Goal: Transaction & Acquisition: Purchase product/service

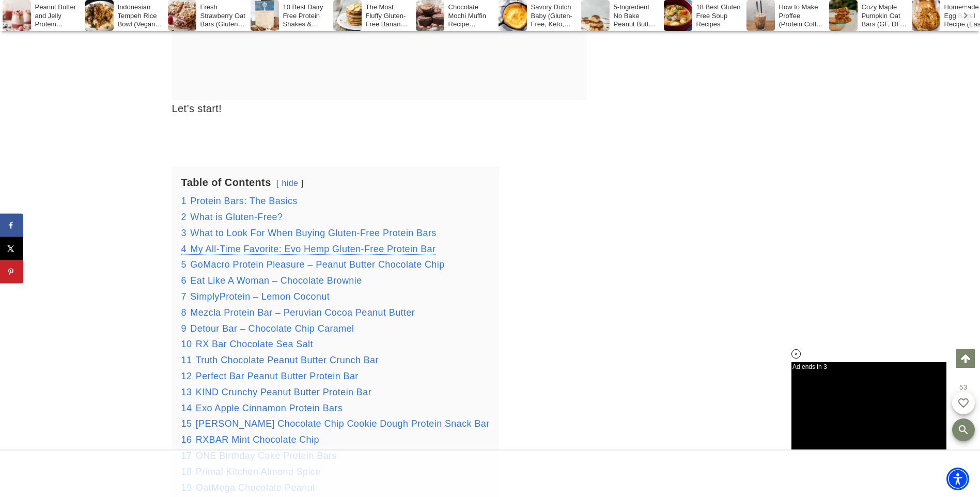
click at [270, 247] on span "My All-Time Favorite: Evo Hemp Gluten-Free Protein Bar" at bounding box center [312, 249] width 245 height 10
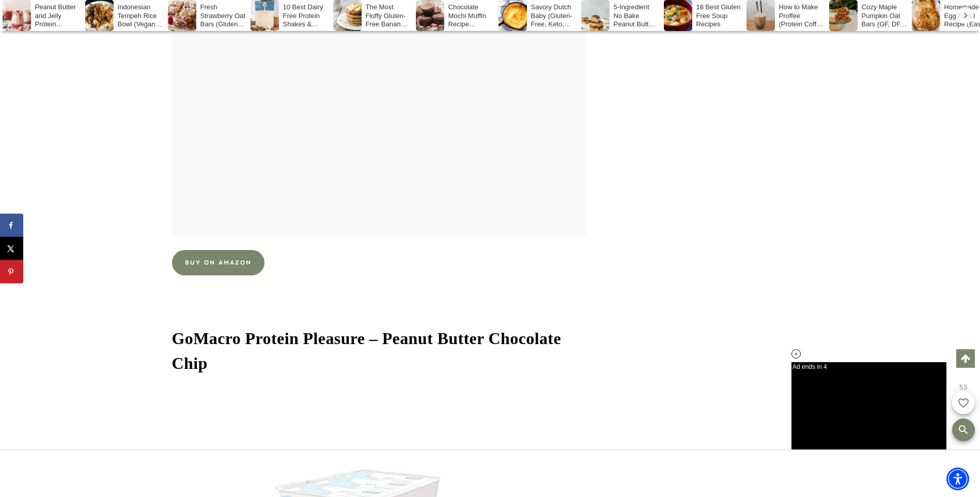
scroll to position [4996, 0]
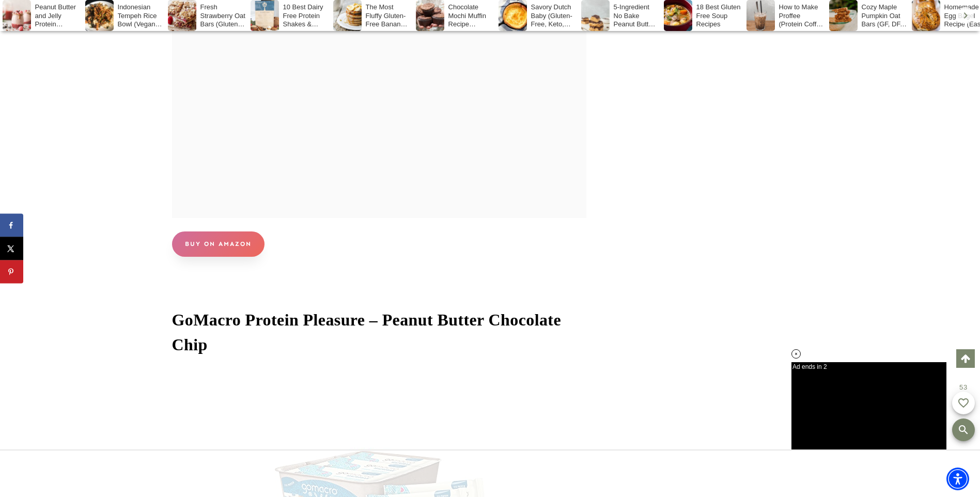
click at [206, 250] on link "BUY ON AMAZON" at bounding box center [218, 243] width 92 height 25
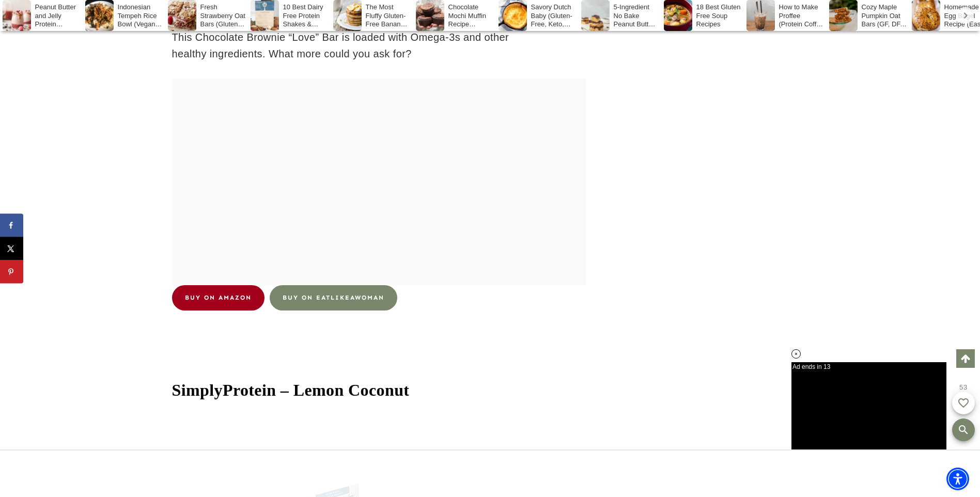
scroll to position [0, 0]
click at [200, 296] on link "BUY ON AMAZON" at bounding box center [218, 297] width 92 height 25
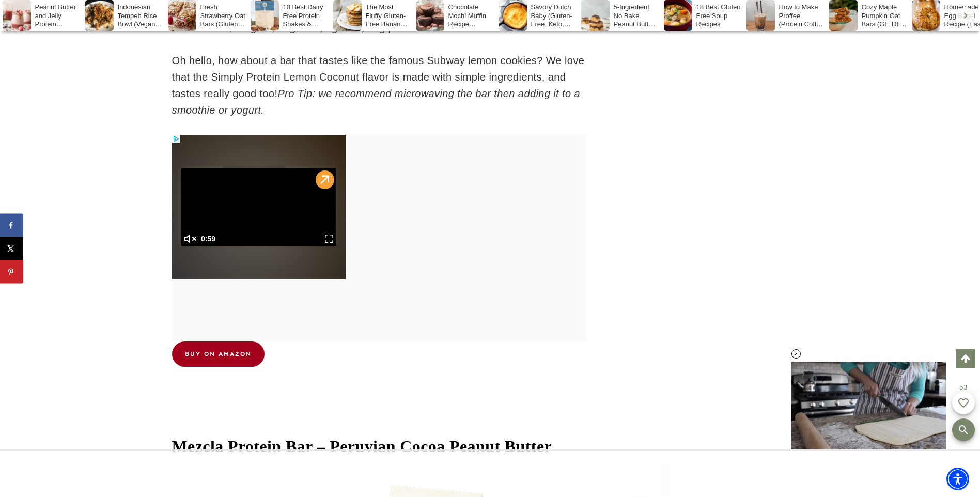
scroll to position [7337, 0]
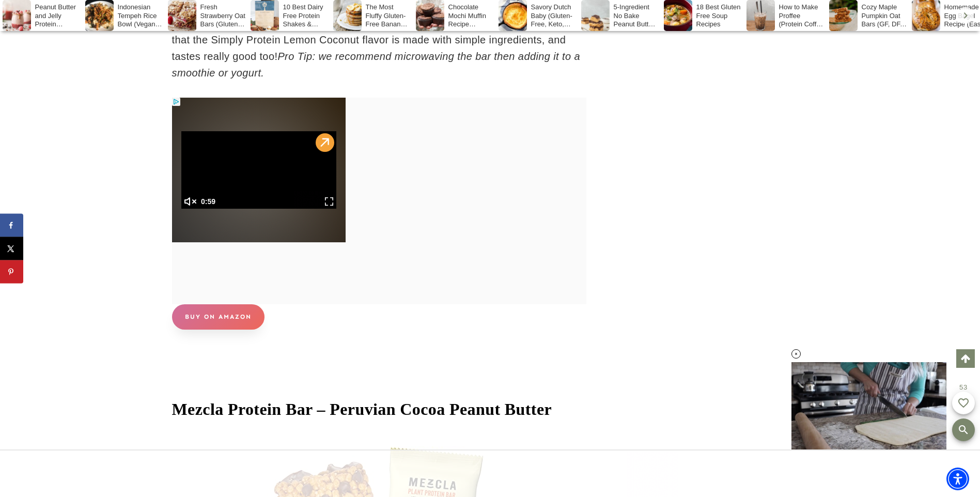
click at [207, 330] on link "BUY ON AMAZON" at bounding box center [218, 316] width 92 height 25
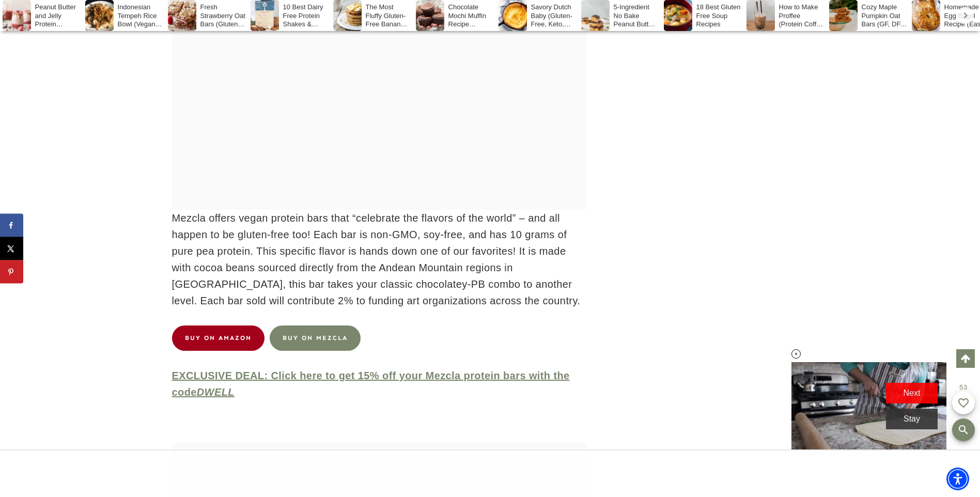
scroll to position [8061, 0]
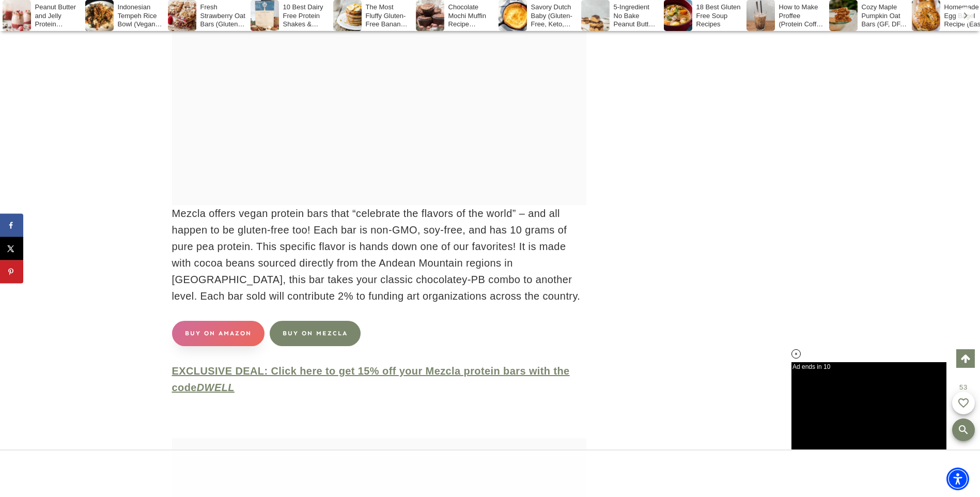
click at [214, 346] on link "BUY ON AMAZON" at bounding box center [218, 333] width 92 height 25
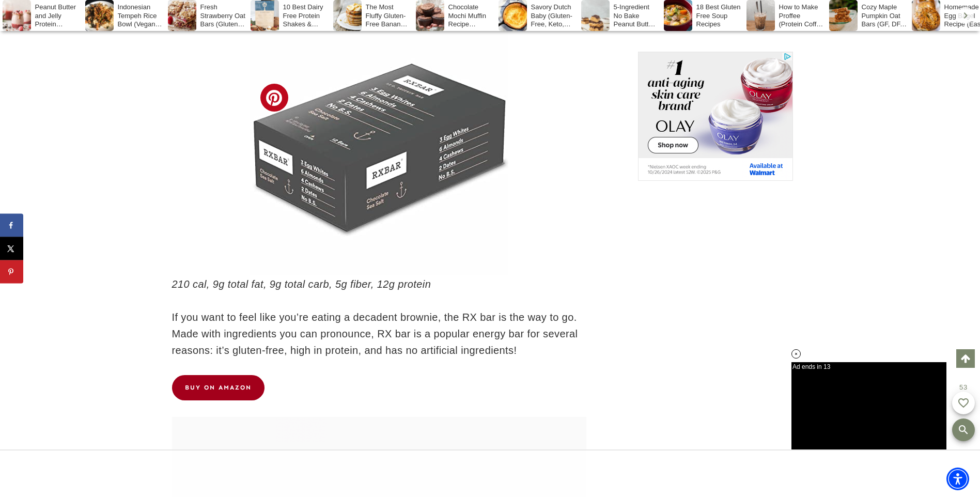
scroll to position [9507, 0]
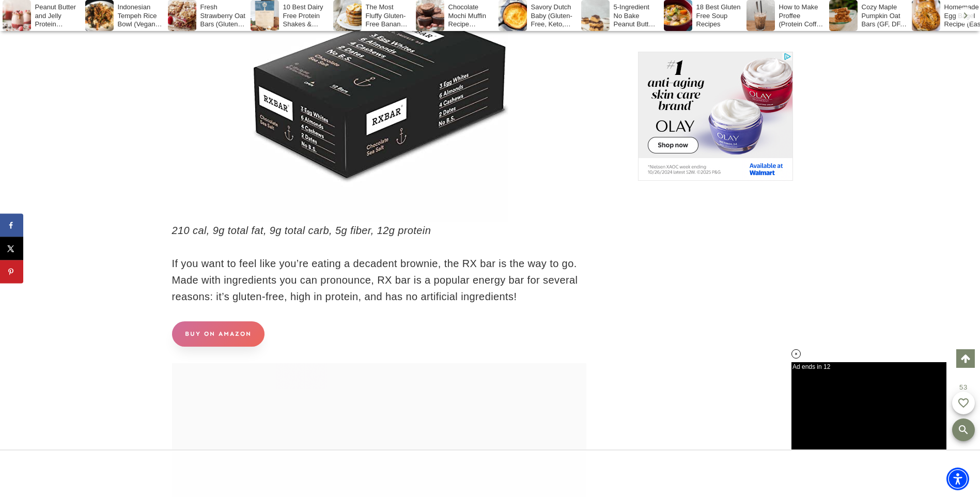
click at [242, 347] on link "BUY ON AMAZON" at bounding box center [218, 333] width 92 height 25
click at [230, 347] on link "BUY ON AMAZON" at bounding box center [218, 333] width 92 height 25
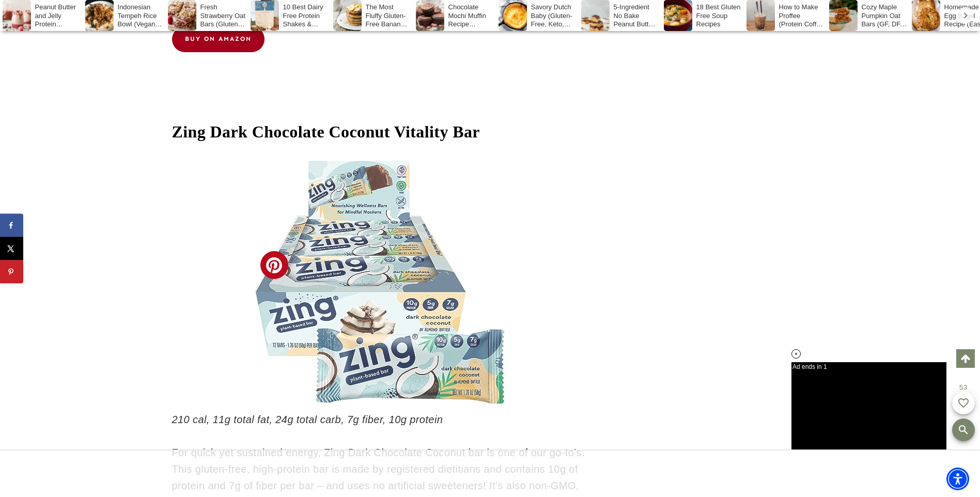
scroll to position [0, 0]
